Goal: Information Seeking & Learning: Learn about a topic

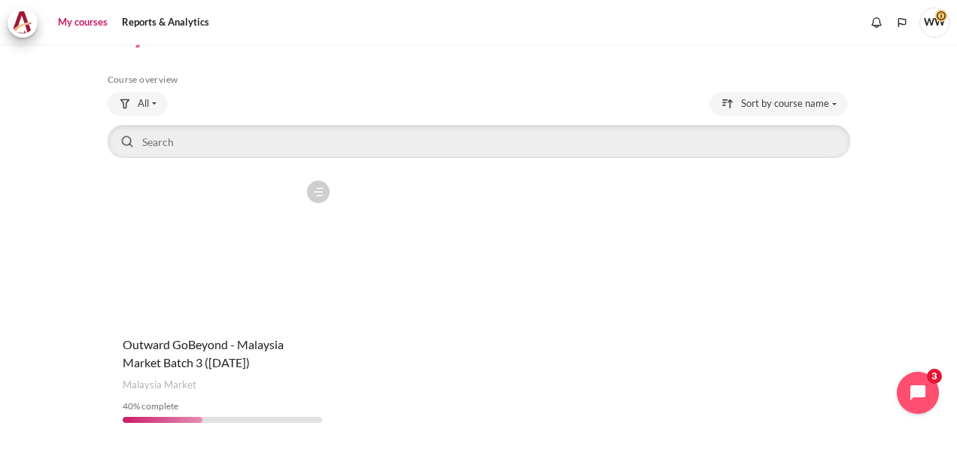
scroll to position [96, 0]
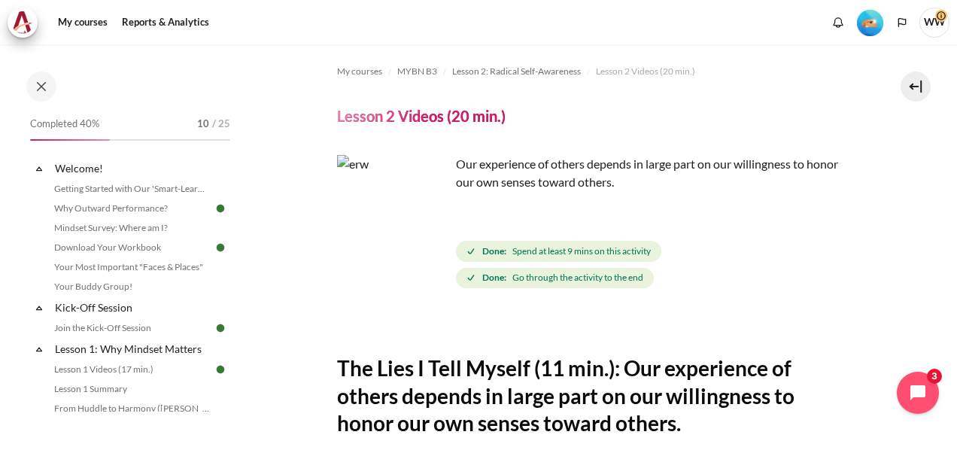
scroll to position [376, 0]
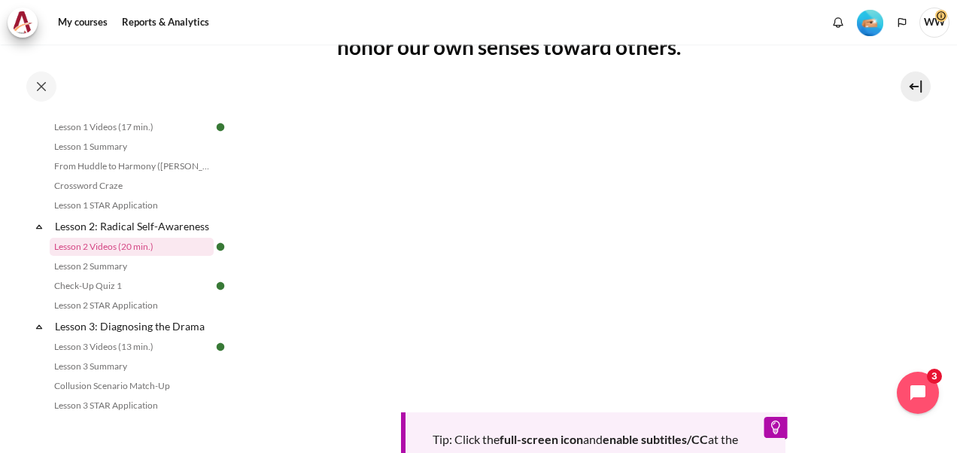
click at [310, 159] on section "My courses MYBN B3 Lesson 2: Radical Self-Awareness Lesson 2 Videos (20 min.) L…" at bounding box center [593, 177] width 705 height 1018
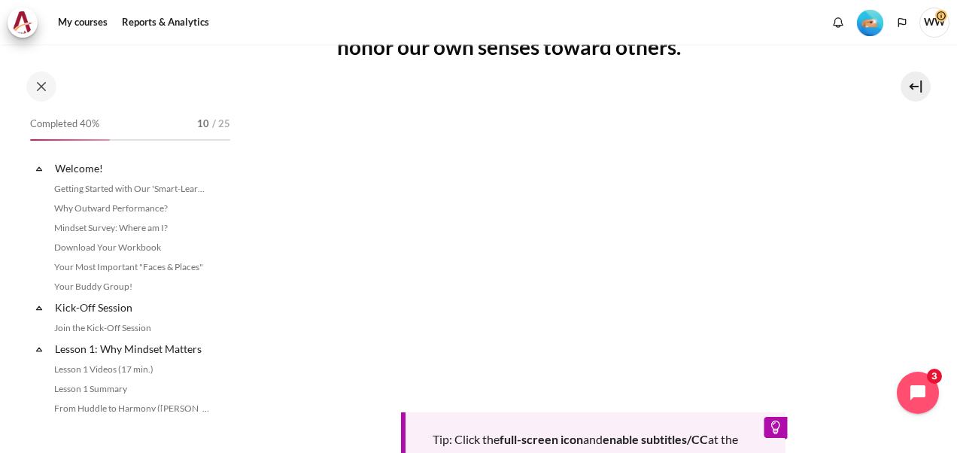
scroll to position [242, 0]
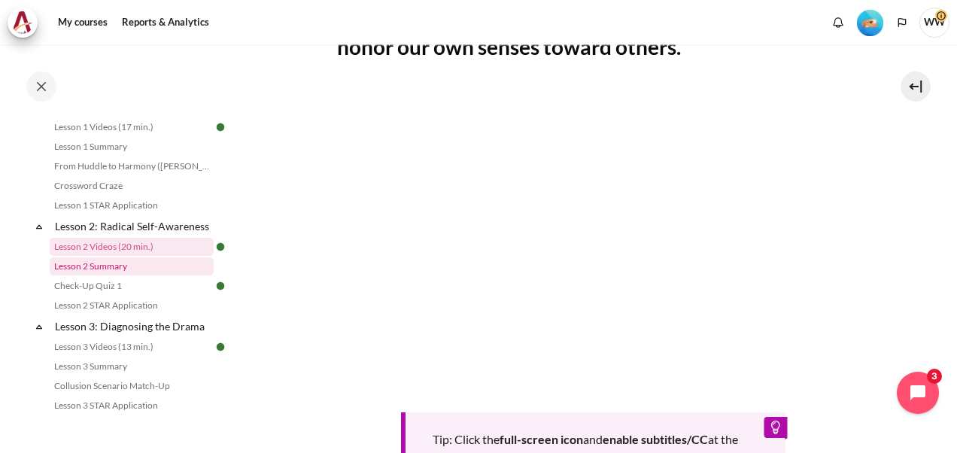
click at [101, 275] on link "Lesson 2 Summary" at bounding box center [132, 266] width 164 height 18
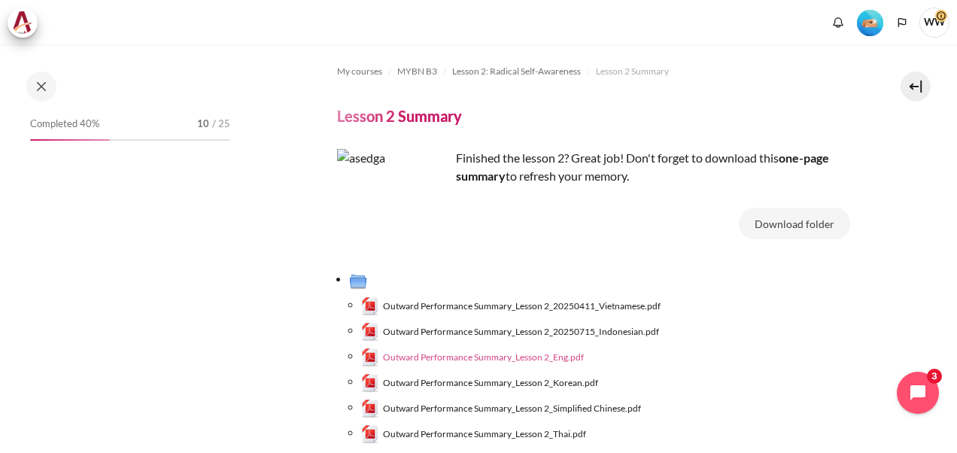
click at [557, 357] on span "Outward Performance Summary_Lesson 2_Eng.pdf" at bounding box center [483, 358] width 201 height 14
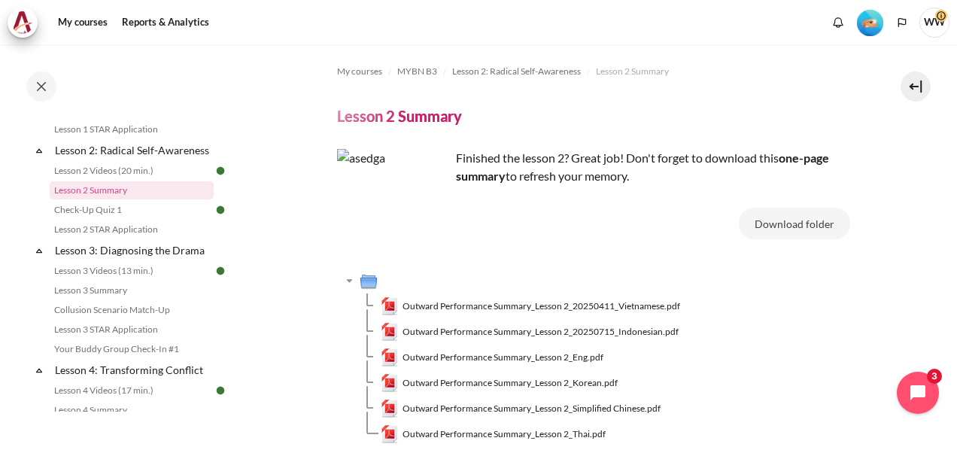
scroll to position [337, 0]
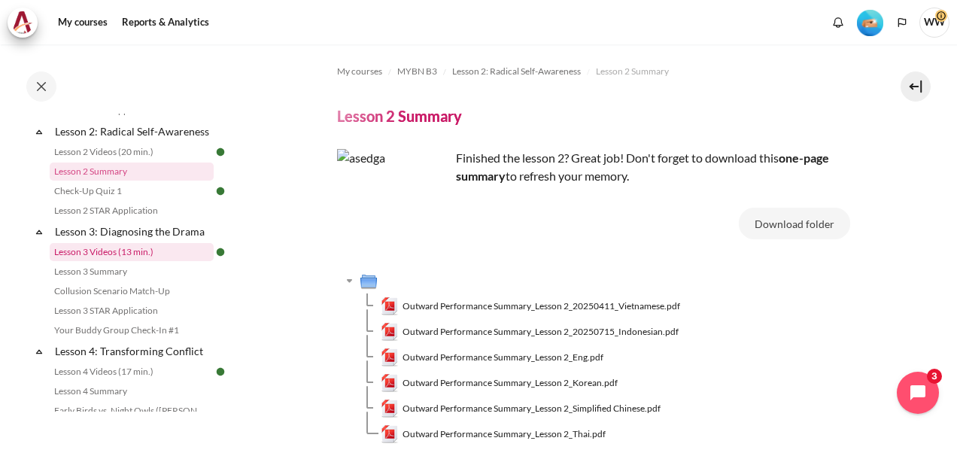
click at [129, 261] on link "Lesson 3 Videos (13 min.)" at bounding box center [132, 252] width 164 height 18
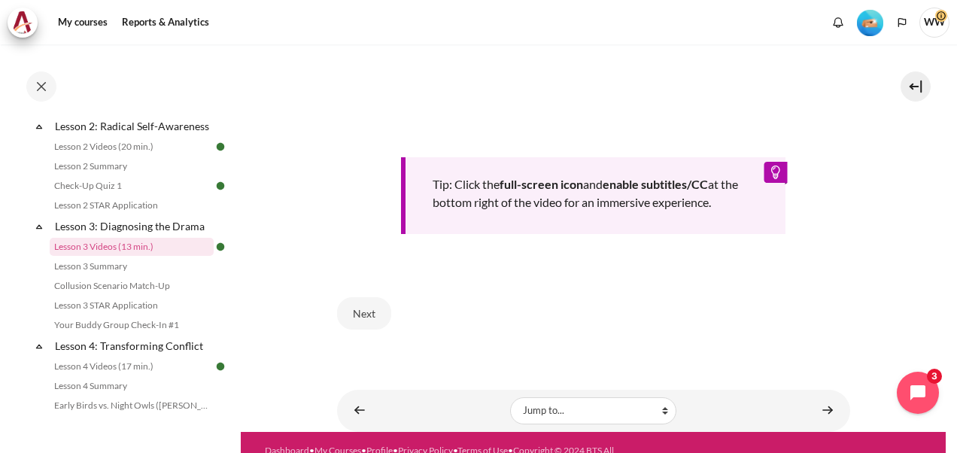
scroll to position [677, 0]
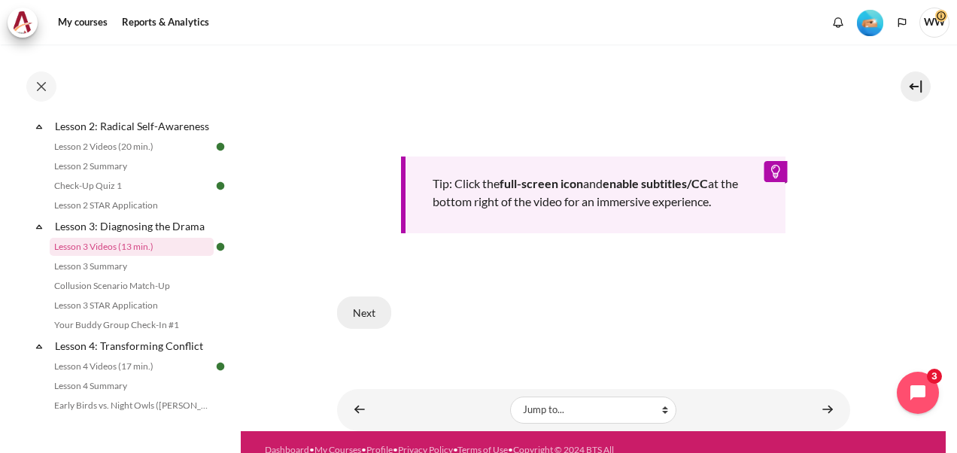
click at [370, 312] on button "Next" at bounding box center [364, 313] width 54 height 32
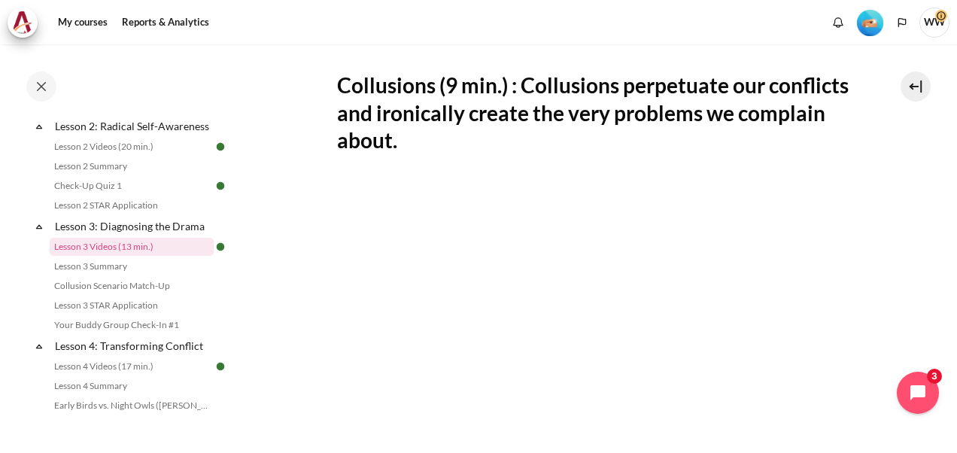
scroll to position [376, 0]
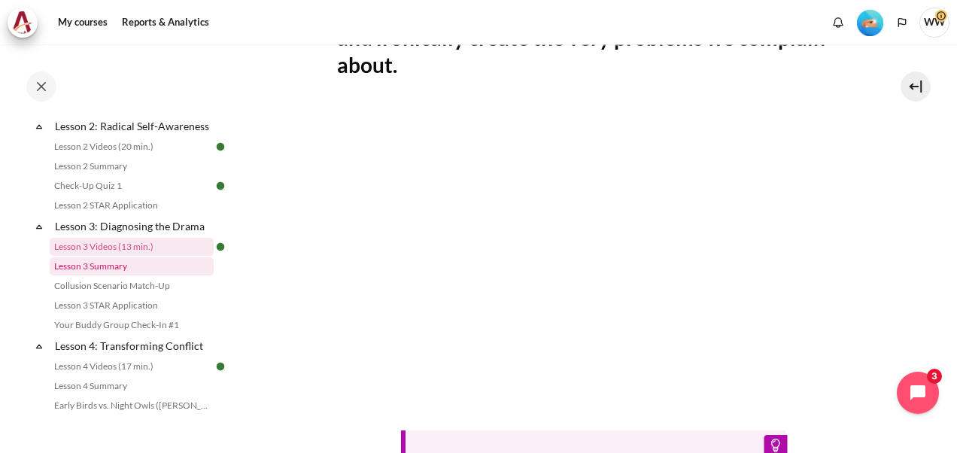
click at [80, 275] on link "Lesson 3 Summary" at bounding box center [132, 266] width 164 height 18
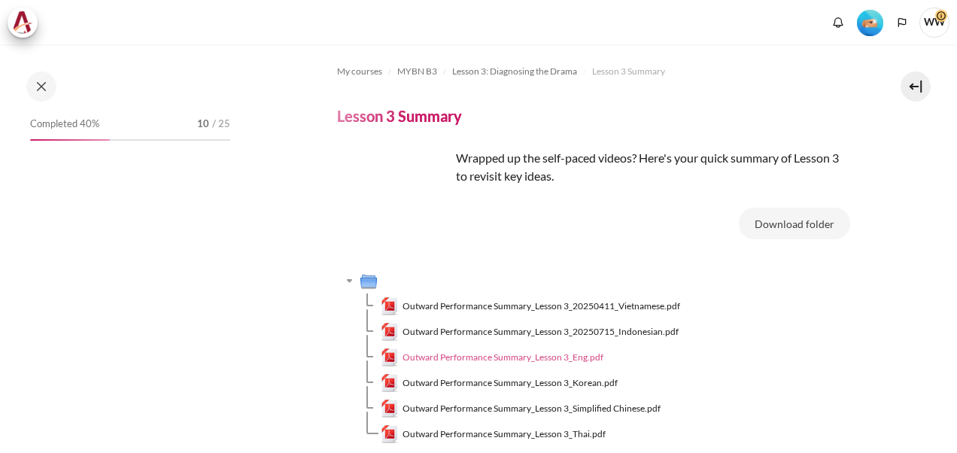
click at [529, 357] on span "Outward Performance Summary_Lesson 3_Eng.pdf" at bounding box center [503, 358] width 201 height 14
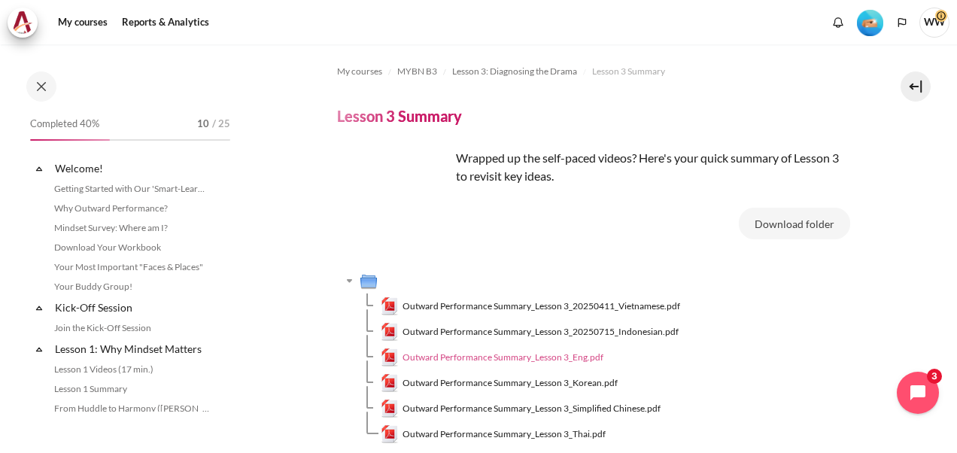
scroll to position [362, 0]
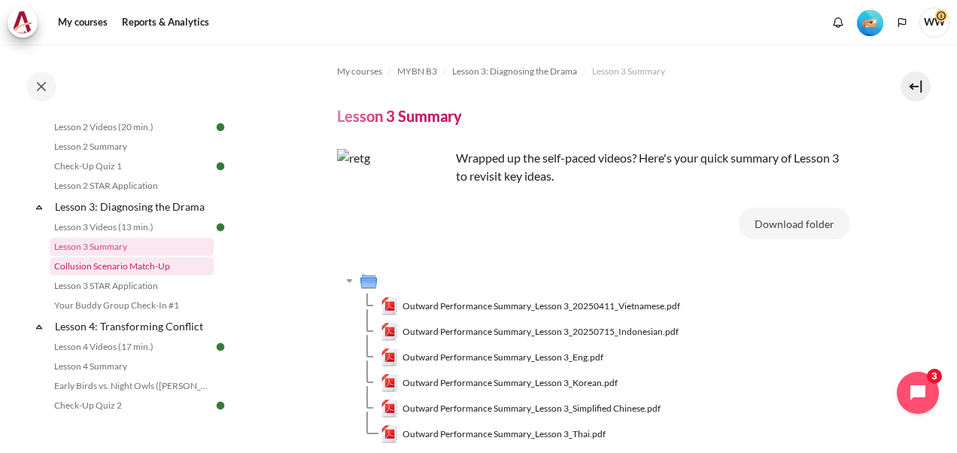
click at [121, 275] on link "Collusion Scenario Match-Up" at bounding box center [132, 266] width 164 height 18
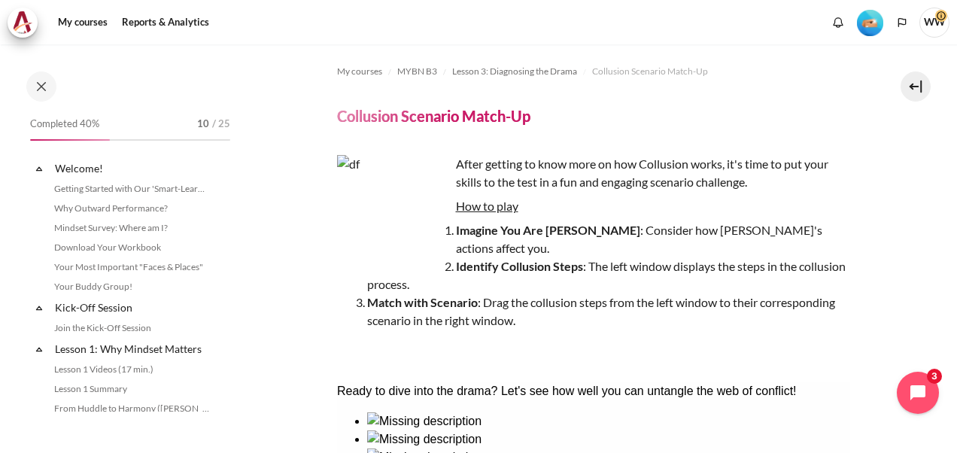
scroll to position [382, 0]
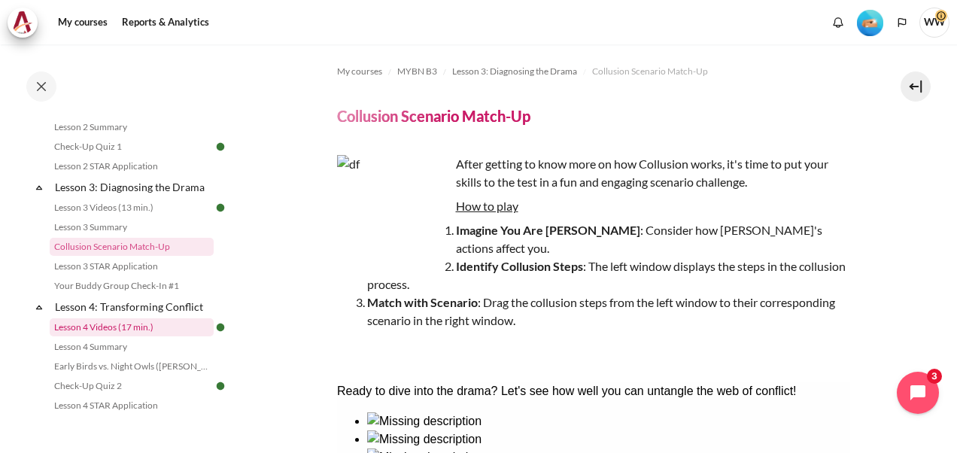
click at [139, 336] on link "Lesson 4 Videos (17 min.)" at bounding box center [132, 327] width 164 height 18
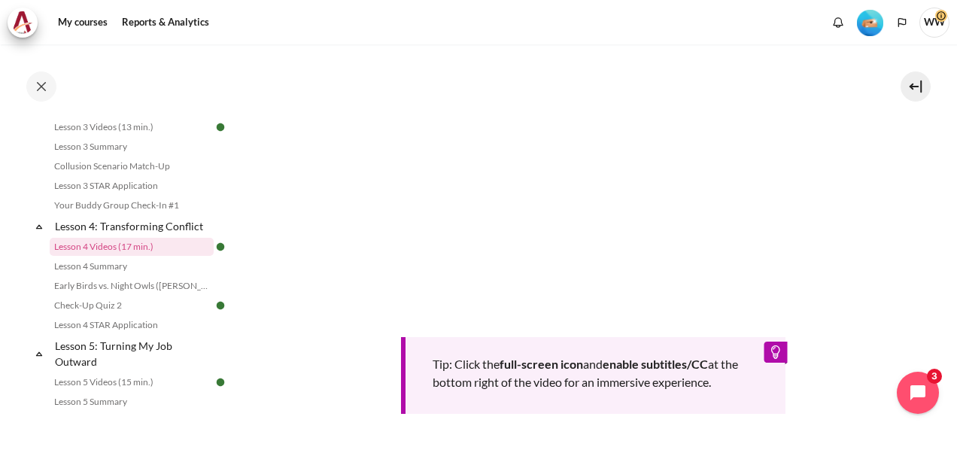
scroll to position [376, 0]
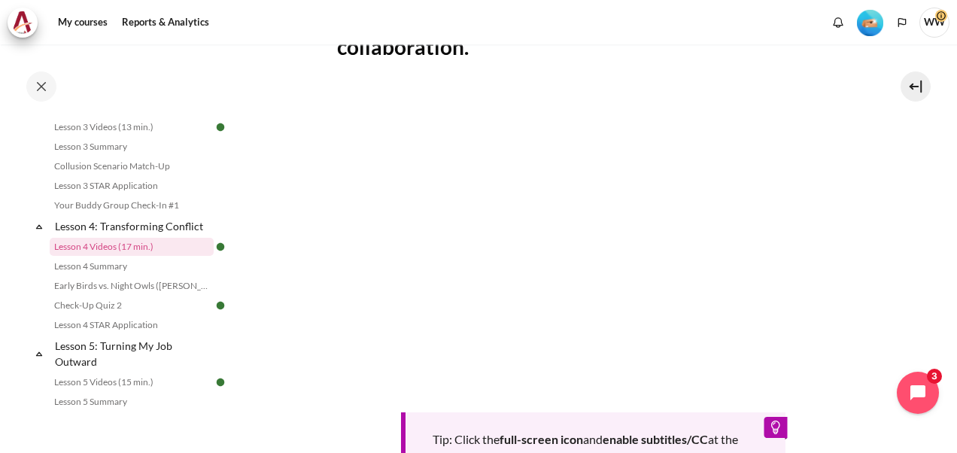
drag, startPoint x: 894, startPoint y: 303, endPoint x: 908, endPoint y: 185, distance: 118.3
click at [908, 185] on section "My courses MYBN B3 Lesson 4: Transforming Conflict Lesson 4 Videos (17 min.) Le…" at bounding box center [593, 177] width 705 height 1018
